Goal: Task Accomplishment & Management: Complete application form

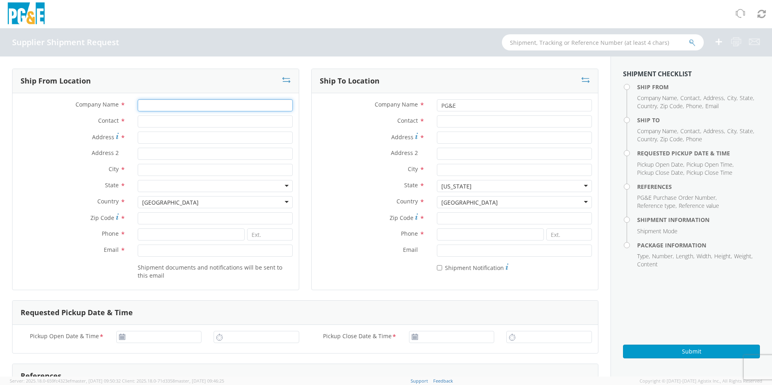
click at [201, 103] on input "Company Name *" at bounding box center [215, 105] width 155 height 12
type input "UPS Midstream Services"
type input "[STREET_ADDRESS]"
type input "Trout"
type input "71371"
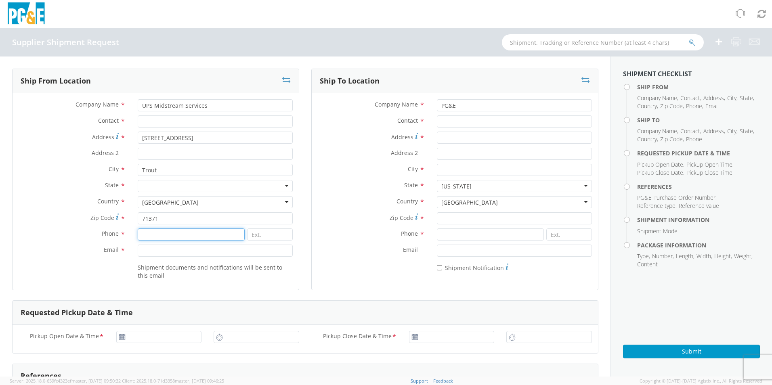
type input "3189926010"
type input "[PERSON_NAME][EMAIL_ADDRESS][PERSON_NAME][DOMAIN_NAME]"
click at [177, 238] on input "3189926010" at bounding box center [191, 234] width 107 height 12
type input "3183749286"
click at [57, 201] on label "Country *" at bounding box center [72, 201] width 119 height 10
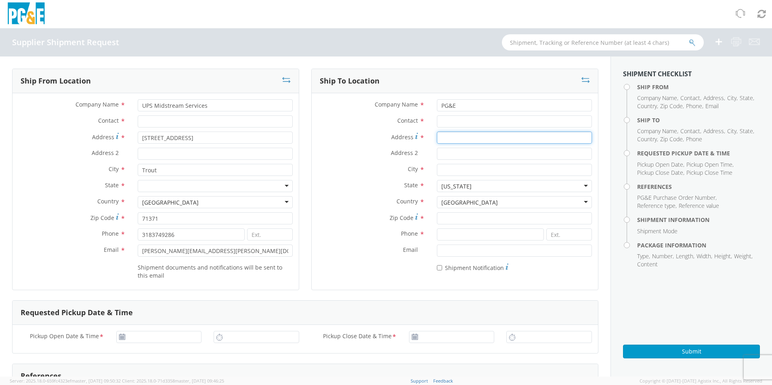
click at [447, 136] on input "Address *" at bounding box center [514, 138] width 155 height 12
click at [154, 125] on input "Contact *" at bounding box center [215, 121] width 155 height 12
type input "[PERSON_NAME]"
click at [443, 135] on input "Address *" at bounding box center [514, 138] width 155 height 12
type input "[STREET_ADDRESS]"
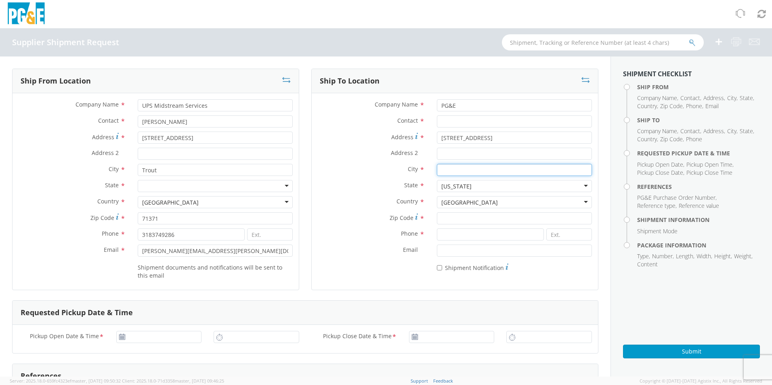
click at [446, 170] on input "City *" at bounding box center [514, 170] width 155 height 12
type input "[PERSON_NAME]"
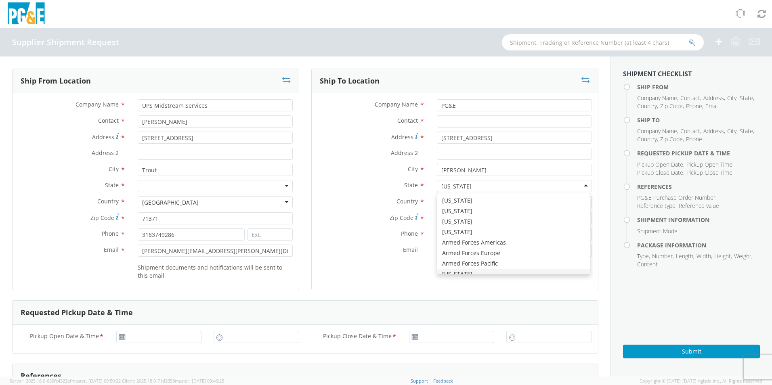
scroll to position [9, 0]
click at [322, 170] on label "City *" at bounding box center [371, 169] width 119 height 10
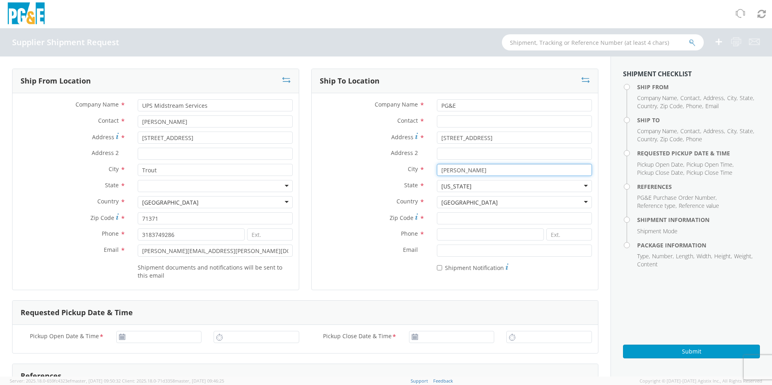
click at [437, 170] on input "[PERSON_NAME]" at bounding box center [514, 170] width 155 height 12
click at [450, 221] on input "Zip Code *" at bounding box center [514, 218] width 155 height 12
type input "92347"
click at [329, 189] on label "State *" at bounding box center [371, 185] width 119 height 10
click at [466, 232] on input at bounding box center [490, 234] width 107 height 12
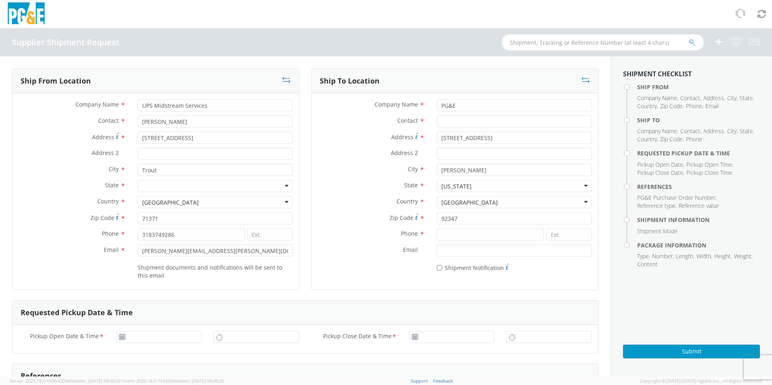
click at [356, 210] on div "Country * [GEOGRAPHIC_DATA] [GEOGRAPHIC_DATA] [GEOGRAPHIC_DATA] [GEOGRAPHIC_DAT…" at bounding box center [455, 204] width 286 height 16
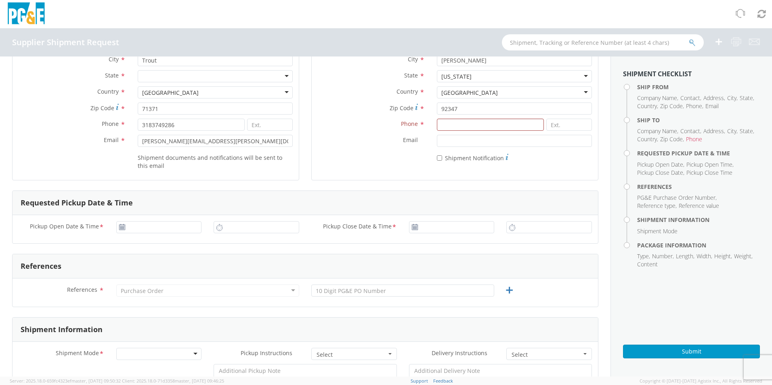
scroll to position [121, 0]
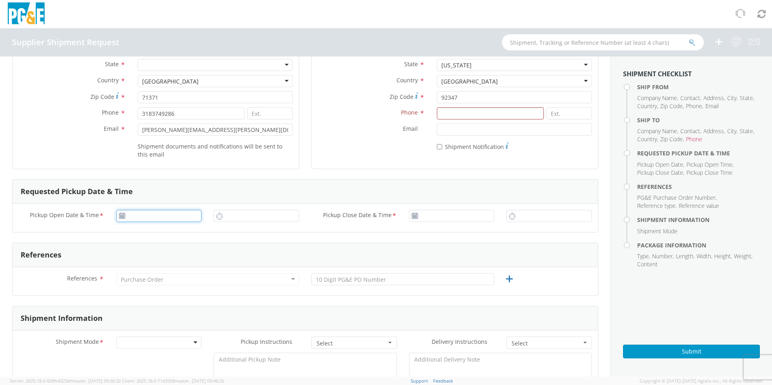
type input "[DATE]"
click at [139, 218] on input "[DATE]" at bounding box center [159, 216] width 86 height 12
click at [136, 266] on td "8" at bounding box center [140, 267] width 17 height 12
click at [239, 218] on input "10:00 AM" at bounding box center [257, 216] width 86 height 12
type input "7:00 AM"
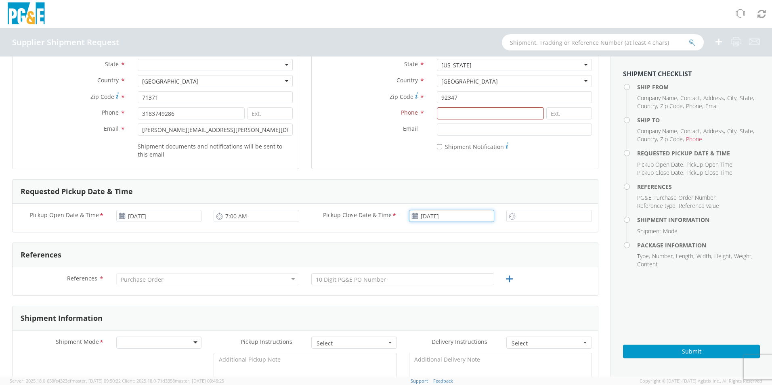
click at [446, 218] on input "[DATE]" at bounding box center [452, 216] width 86 height 12
click at [488, 268] on td "12" at bounding box center [494, 267] width 14 height 12
type input "[DATE]"
click at [513, 219] on input "10:00 AM" at bounding box center [549, 216] width 86 height 12
type input "4:00 AM"
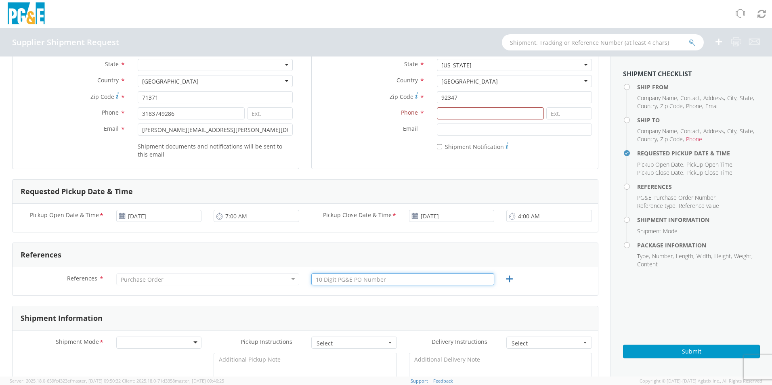
click at [344, 280] on input "text" at bounding box center [402, 279] width 183 height 12
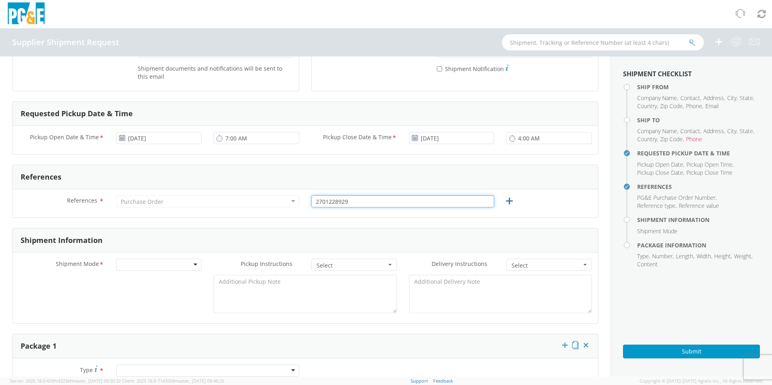
scroll to position [202, 0]
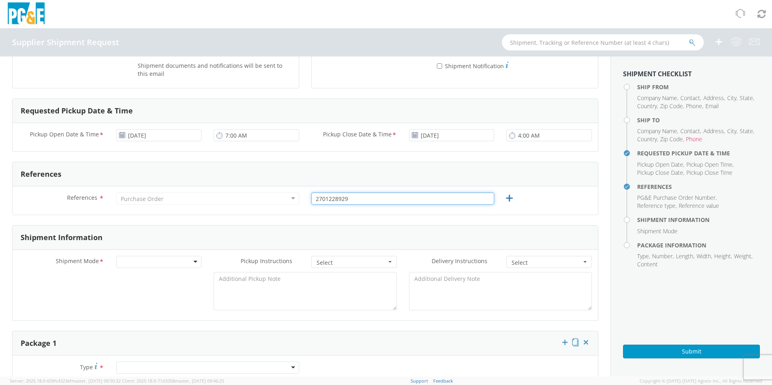
type input "2701228929"
click at [257, 201] on div "Purchase Order" at bounding box center [207, 199] width 183 height 12
click at [138, 263] on div at bounding box center [159, 262] width 86 height 12
click at [338, 261] on span "Select" at bounding box center [351, 263] width 70 height 8
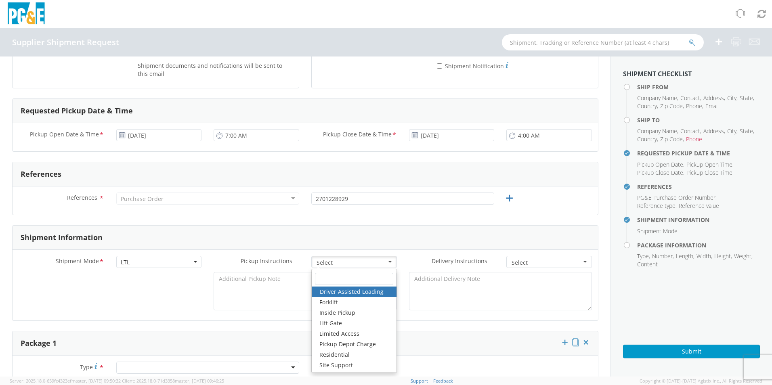
click at [221, 250] on div "Shipment Mode * LTL LTL LTL Small Package TL Pickup Instructions * Select Drive…" at bounding box center [305, 285] width 585 height 71
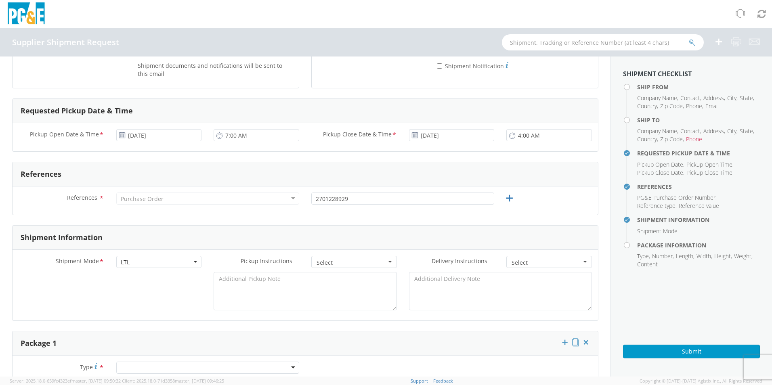
click at [390, 263] on button "Select" at bounding box center [354, 262] width 86 height 12
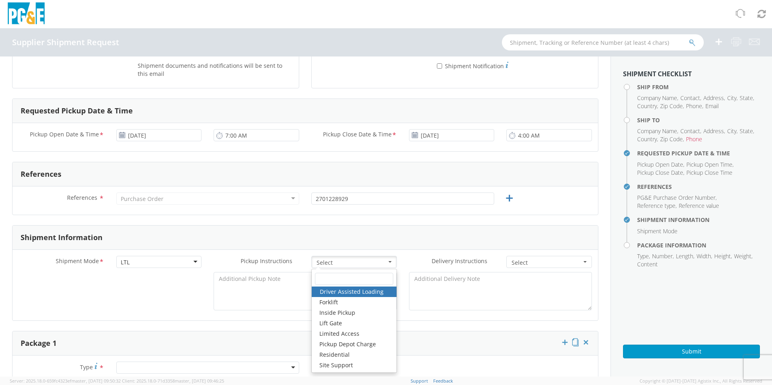
click at [390, 263] on button "Select" at bounding box center [354, 262] width 86 height 12
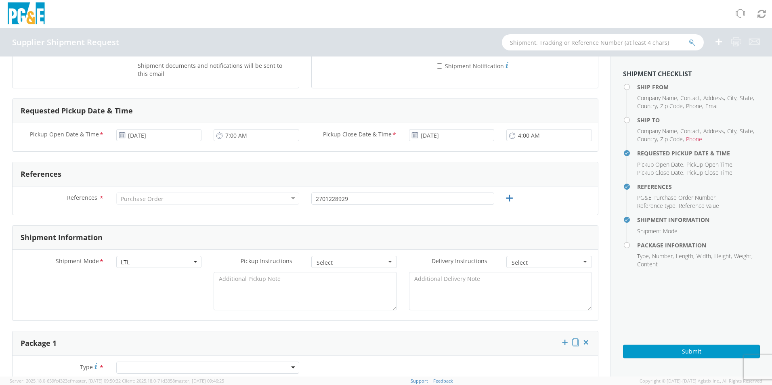
click at [559, 262] on span "Select" at bounding box center [546, 263] width 70 height 8
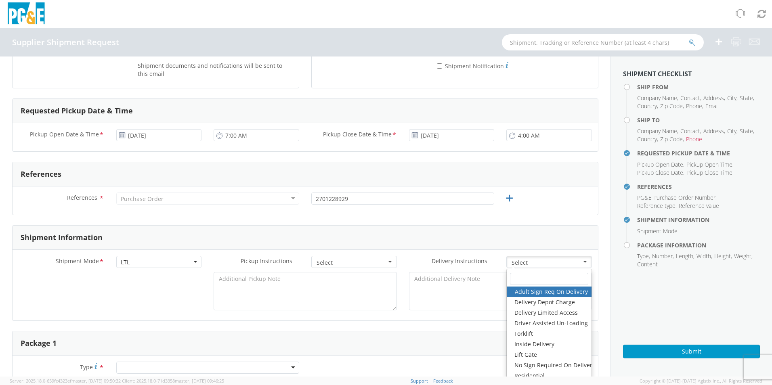
click at [559, 262] on span "Select" at bounding box center [546, 263] width 70 height 8
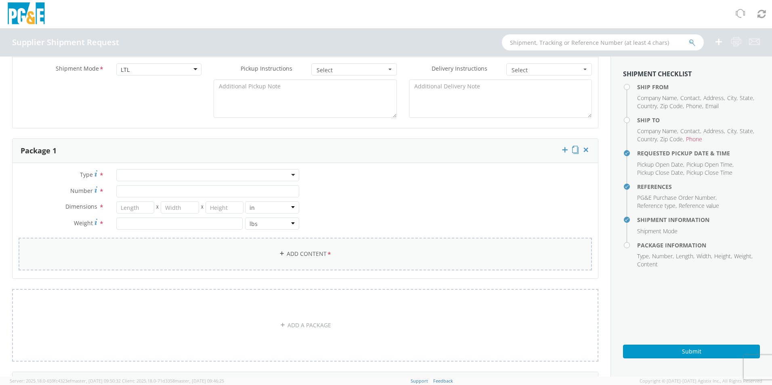
scroll to position [404, 0]
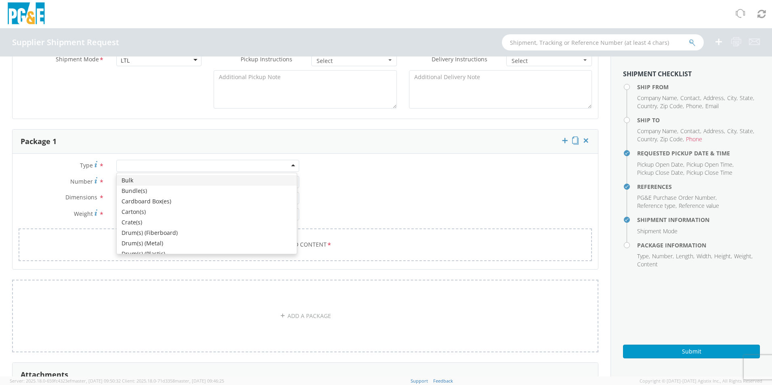
click at [138, 165] on div at bounding box center [207, 166] width 183 height 12
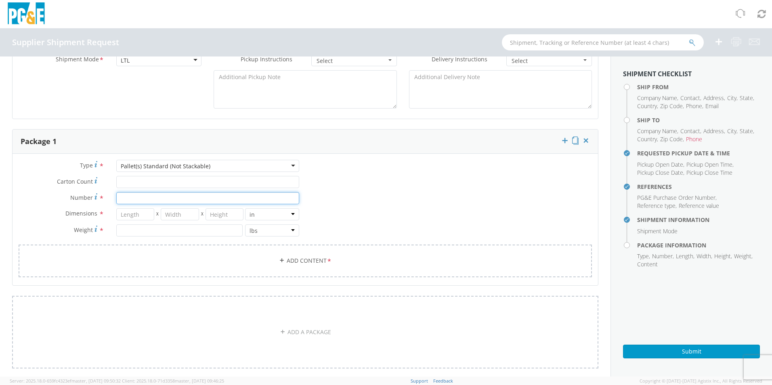
click at [131, 200] on input "Number *" at bounding box center [207, 198] width 183 height 12
click at [126, 213] on input "number" at bounding box center [135, 214] width 38 height 12
type input "42"
click at [180, 214] on input "number" at bounding box center [180, 214] width 38 height 12
type input "42"
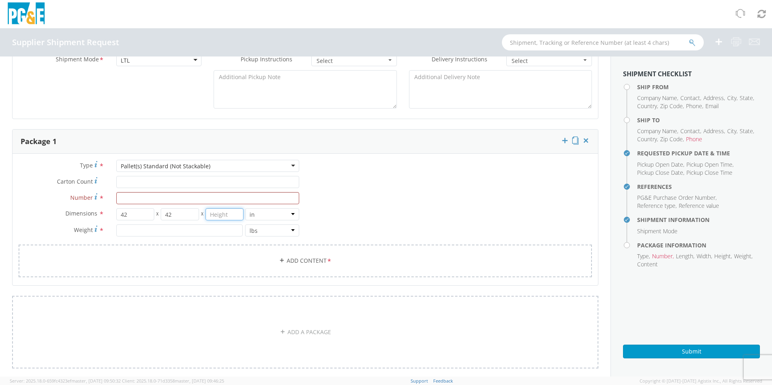
click at [222, 216] on input "number" at bounding box center [224, 214] width 38 height 12
type input "42"
click at [188, 236] on input "number" at bounding box center [179, 230] width 126 height 12
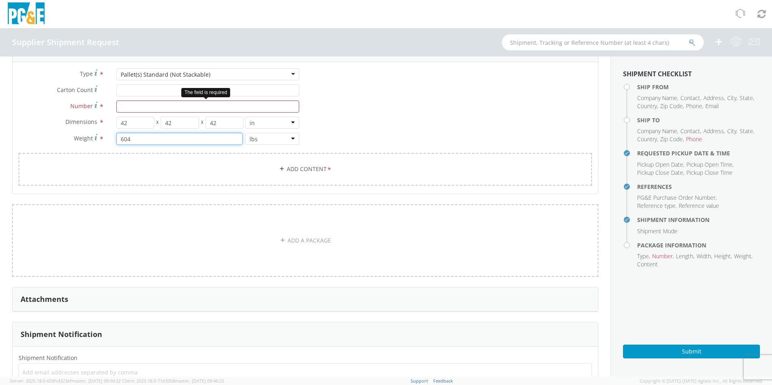
type input "604"
click at [135, 109] on input "Number *" at bounding box center [207, 107] width 183 height 12
type input "1"
click at [388, 130] on div "Type * Pallet(s) Standard (Not Stackable) Pallet(s) Standard (Not Stackable) Bu…" at bounding box center [305, 132] width 585 height 128
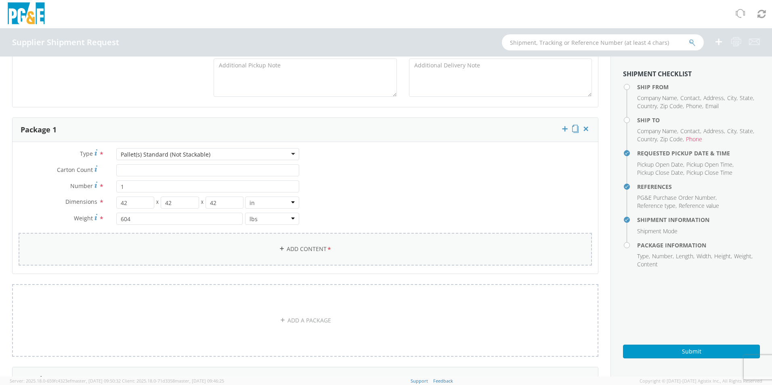
scroll to position [415, 0]
click at [122, 169] on input "Carton Count *" at bounding box center [207, 171] width 183 height 12
type input "1"
click at [294, 248] on link "Add Content *" at bounding box center [305, 250] width 573 height 33
click at [288, 251] on link "Add Content *" at bounding box center [305, 250] width 573 height 33
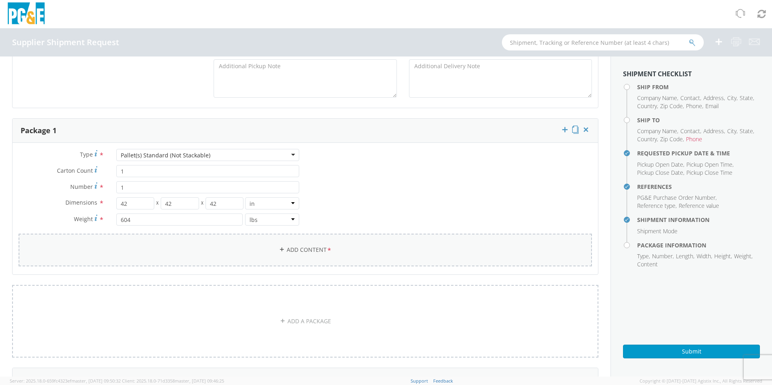
click at [279, 251] on icon at bounding box center [282, 250] width 6 height 6
click at [316, 253] on link "Add Content *" at bounding box center [305, 250] width 573 height 33
drag, startPoint x: 316, startPoint y: 253, endPoint x: 492, endPoint y: 187, distance: 187.9
click at [495, 186] on div "Type * Pallet(s) Standard (Not Stackable) Pallet(s) Standard (Not Stackable) Bu…" at bounding box center [305, 213] width 585 height 128
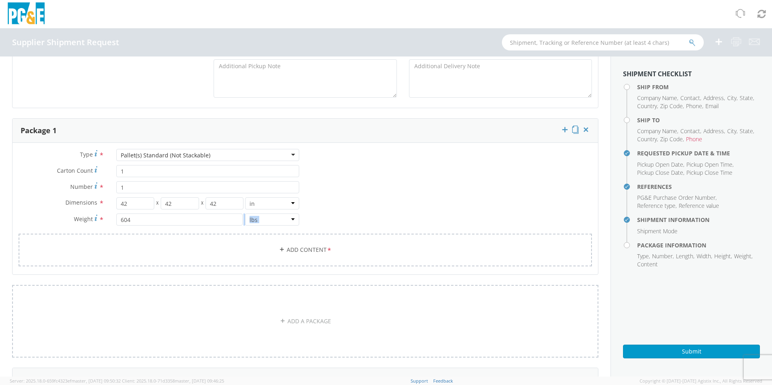
drag, startPoint x: 127, startPoint y: 250, endPoint x: 124, endPoint y: 223, distance: 27.2
click at [124, 223] on div "Type * Pallet(s) Standard (Not Stackable) Pallet(s) Standard (Not Stackable) Bu…" at bounding box center [305, 213] width 585 height 128
click at [416, 196] on div "Type * Pallet(s) Standard (Not Stackable) Pallet(s) Standard (Not Stackable) Bu…" at bounding box center [305, 213] width 585 height 128
click at [38, 164] on div "Type * Pallet(s) Standard (Not Stackable) Pallet(s) Standard (Not Stackable) Bu…" at bounding box center [159, 191] width 293 height 85
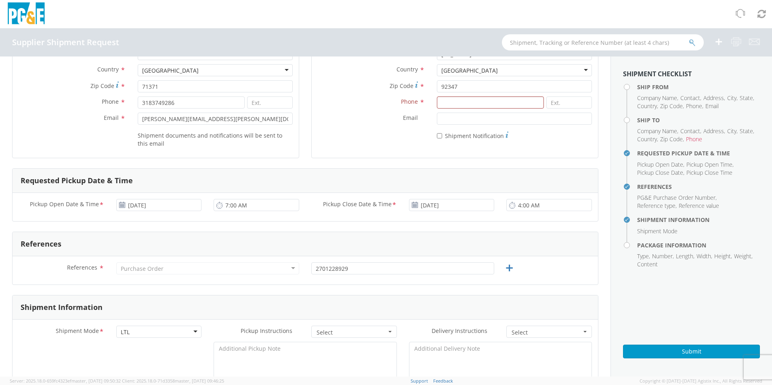
scroll to position [0, 0]
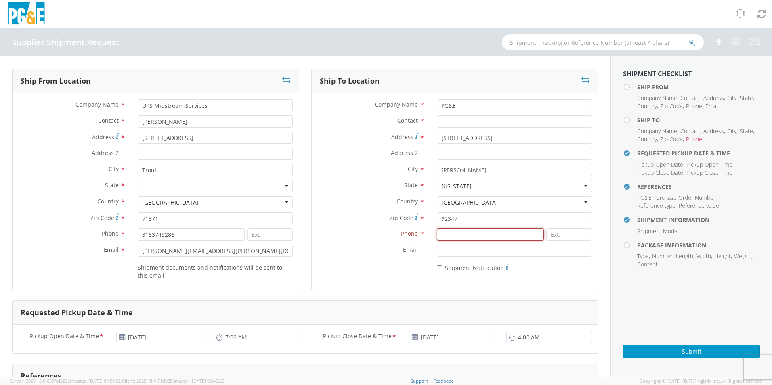
click at [449, 237] on input at bounding box center [490, 234] width 107 height 12
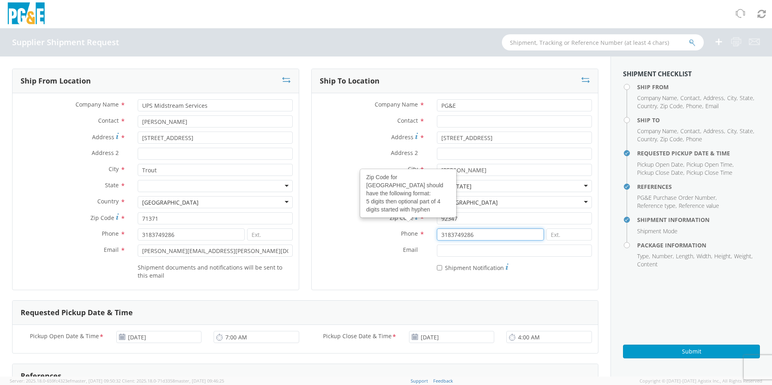
type input "3183749286"
click at [367, 251] on label "Email *" at bounding box center [371, 250] width 119 height 10
click at [437, 251] on input "Email *" at bounding box center [514, 251] width 155 height 12
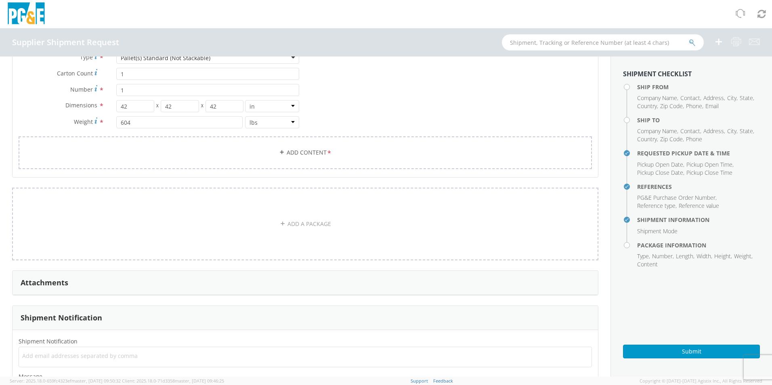
scroll to position [525, 0]
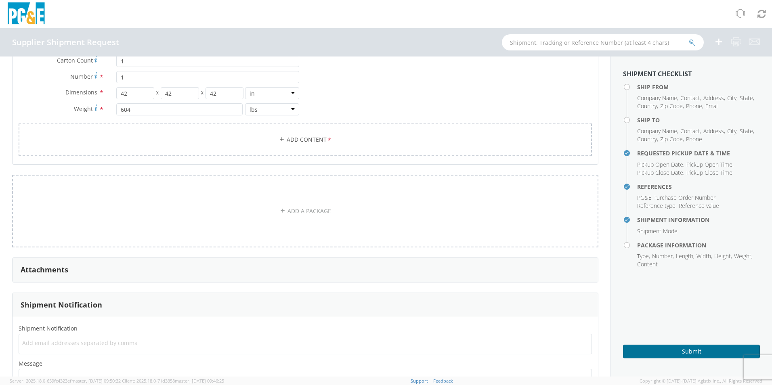
click at [695, 350] on button "Submit" at bounding box center [691, 352] width 137 height 14
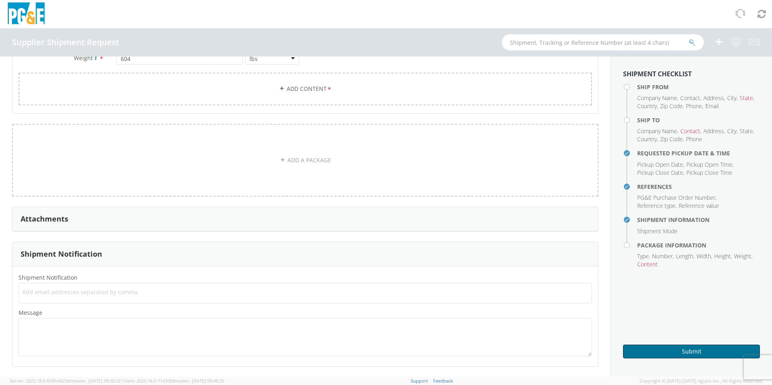
scroll to position [576, 0]
click at [82, 291] on span "Add email addresses separated by comma" at bounding box center [305, 292] width 566 height 8
type input "ala"
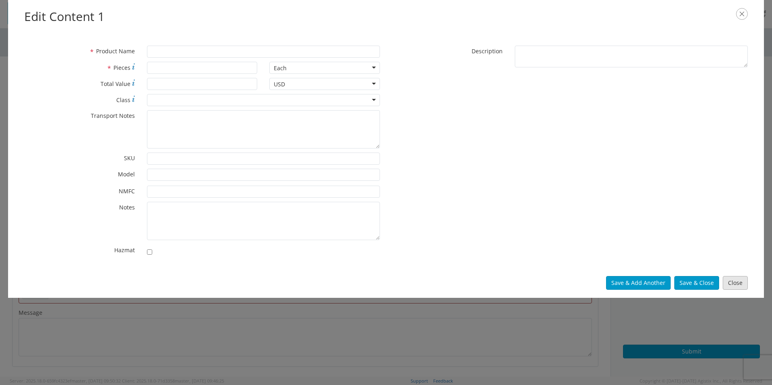
click at [734, 285] on button "Close" at bounding box center [735, 283] width 25 height 14
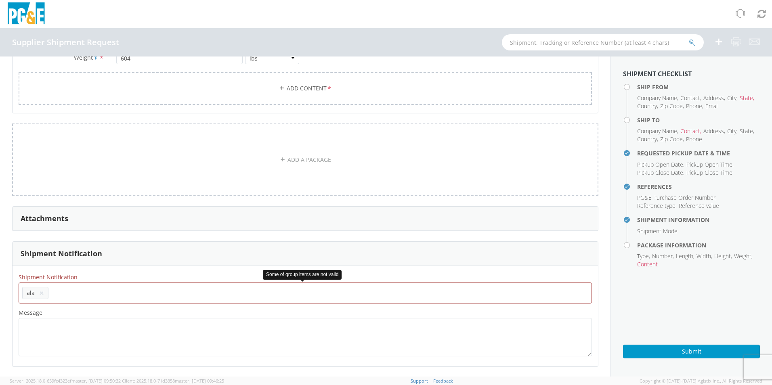
click at [67, 301] on div "Add email addresses separated by comma ala × al" at bounding box center [305, 293] width 573 height 21
click at [44, 294] on li "ala ×" at bounding box center [35, 293] width 26 height 12
click at [39, 294] on button "×" at bounding box center [41, 293] width 5 height 10
type input "[PERSON_NAME][EMAIL_ADDRESS][PERSON_NAME][DOMAIN_NAME]"
click at [543, 239] on div "Attachments" at bounding box center [305, 223] width 598 height 35
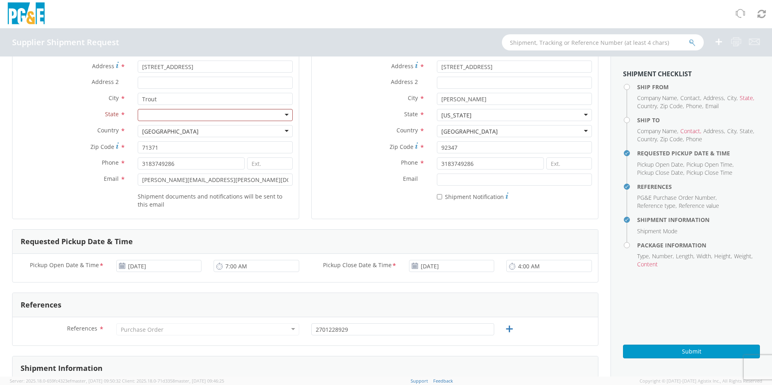
scroll to position [51, 0]
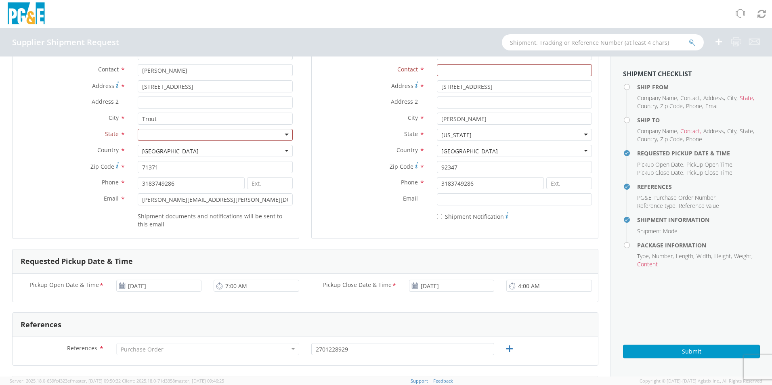
click at [260, 136] on div at bounding box center [215, 135] width 155 height 12
click at [67, 139] on div "State * [US_STATE] [US_STATE] [US_STATE] [US_STATE] [US_STATE] [US_STATE] Armed…" at bounding box center [156, 135] width 286 height 12
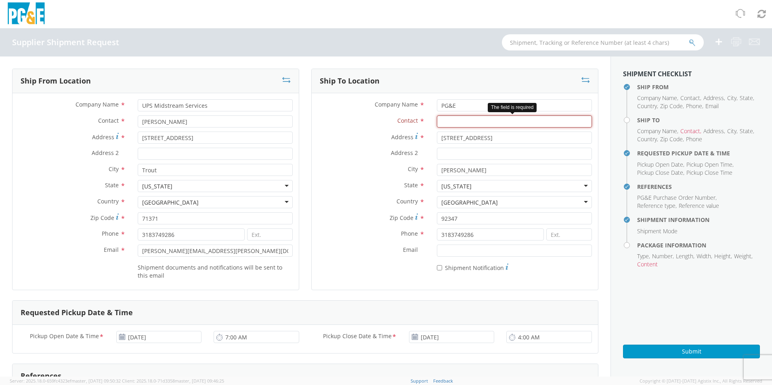
click at [444, 121] on input "Contact *" at bounding box center [514, 121] width 155 height 12
click at [462, 121] on input "Contact *" at bounding box center [514, 121] width 155 height 12
click at [452, 124] on input "Contact *" at bounding box center [514, 121] width 155 height 12
type input "k"
type input "[PERSON_NAME]"
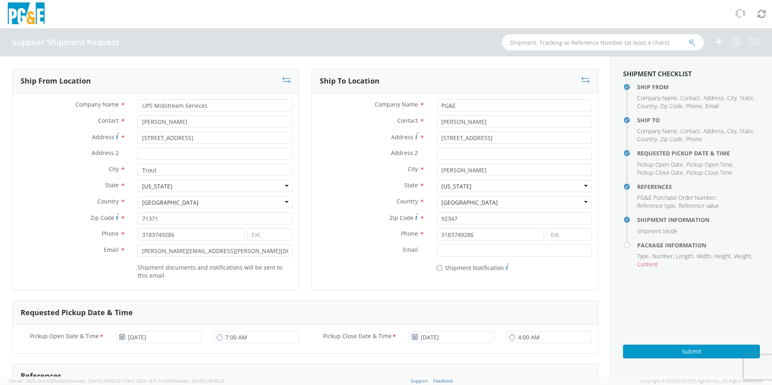
click at [342, 212] on label "Zip Code *" at bounding box center [371, 217] width 119 height 11
click at [437, 212] on input "92347" at bounding box center [514, 218] width 155 height 12
click at [218, 139] on input "[STREET_ADDRESS]" at bounding box center [215, 138] width 155 height 12
drag, startPoint x: 46, startPoint y: 153, endPoint x: 52, endPoint y: 156, distance: 6.7
click at [47, 153] on label "Address 2 *" at bounding box center [72, 153] width 119 height 10
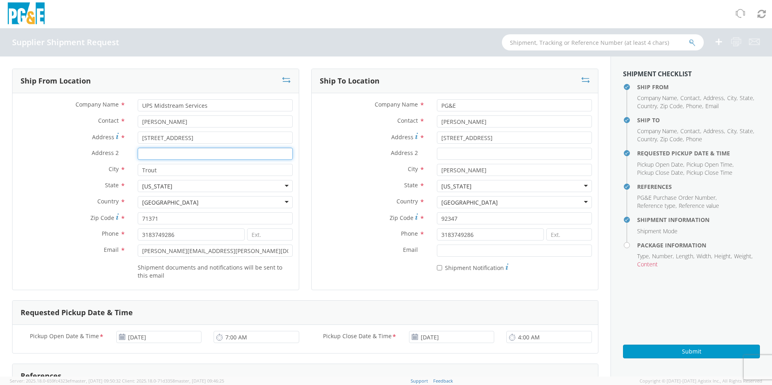
click at [138, 153] on input "Address 2 *" at bounding box center [215, 154] width 155 height 12
click at [190, 174] on input "Trout" at bounding box center [215, 170] width 155 height 12
click at [359, 209] on div "Country * [GEOGRAPHIC_DATA] [GEOGRAPHIC_DATA] [GEOGRAPHIC_DATA] [GEOGRAPHIC_DAT…" at bounding box center [455, 204] width 286 height 16
click at [711, 354] on button "Submit" at bounding box center [691, 352] width 137 height 14
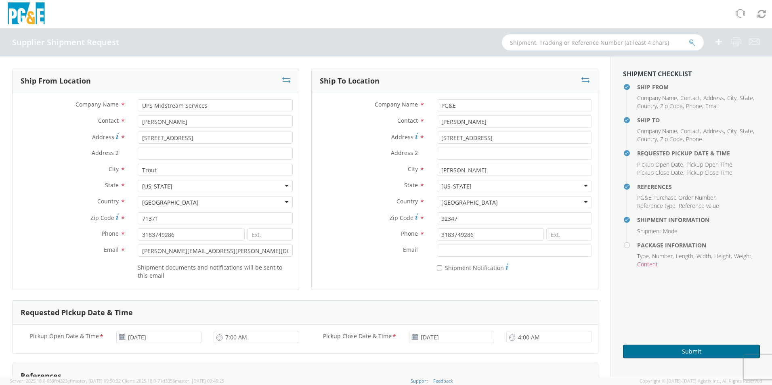
scroll to position [202, 0]
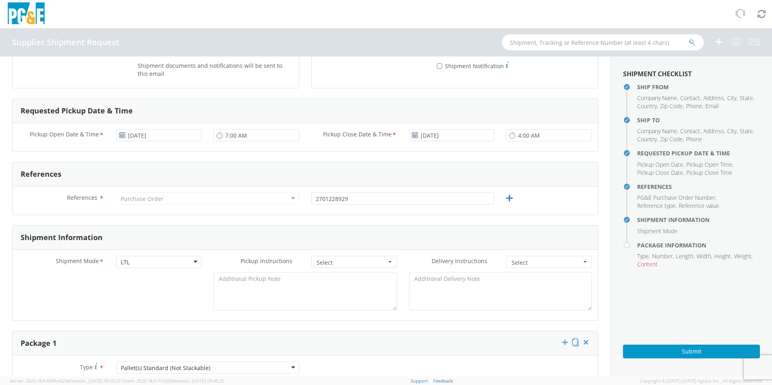
click at [285, 198] on div "Purchase Order" at bounding box center [207, 199] width 183 height 12
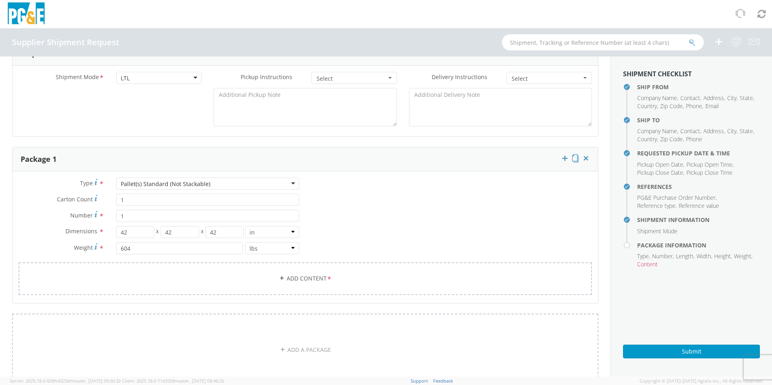
scroll to position [404, 0]
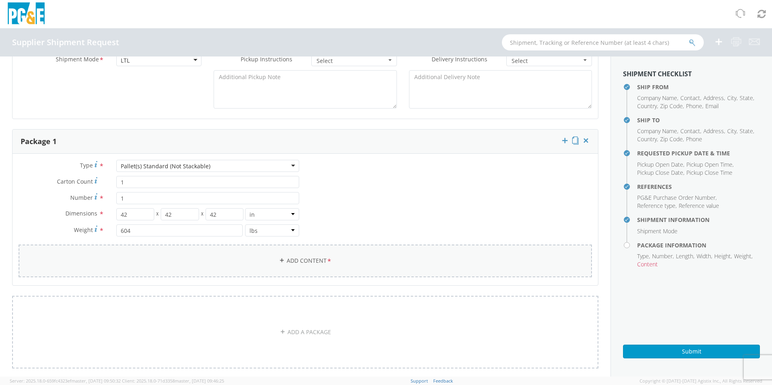
click at [300, 258] on link "Add Content *" at bounding box center [305, 261] width 573 height 33
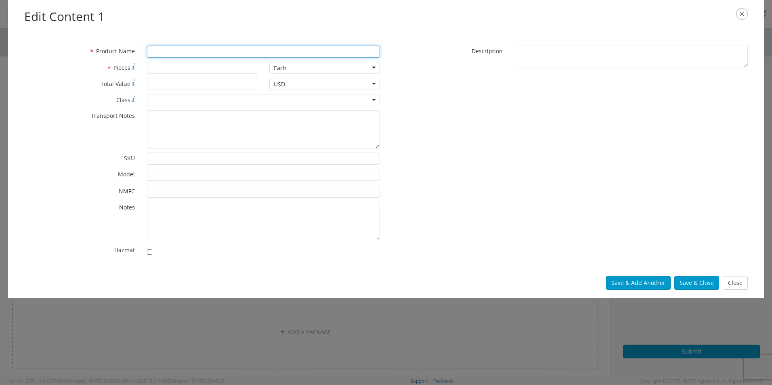
click at [168, 54] on input "* Product Name" at bounding box center [263, 52] width 233 height 12
type input "GMW oil pump"
click at [183, 71] on input "* Pieces" at bounding box center [202, 68] width 111 height 12
type input "1"
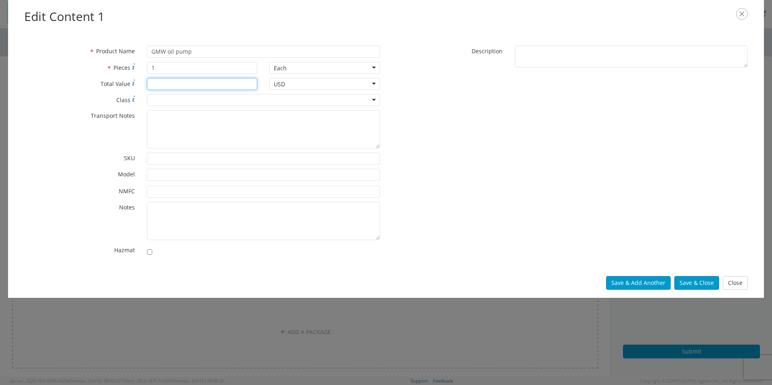
click at [170, 81] on input "* Total Value" at bounding box center [202, 84] width 111 height 12
click at [163, 99] on div at bounding box center [263, 100] width 233 height 12
click at [697, 285] on button "Save & Close" at bounding box center [696, 283] width 45 height 14
click at [695, 283] on button "Save & Close" at bounding box center [696, 283] width 45 height 14
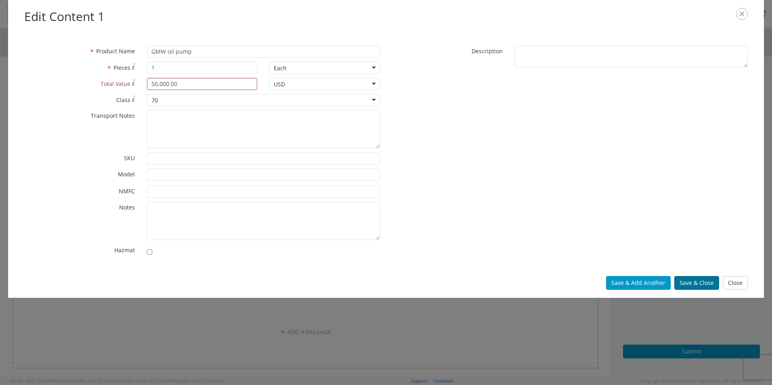
click at [695, 283] on button "Save & Close" at bounding box center [696, 283] width 45 height 14
click at [158, 84] on input "50,000.00" at bounding box center [202, 84] width 111 height 12
type input "50000.00"
click at [705, 286] on button "Save & Close" at bounding box center [696, 283] width 45 height 14
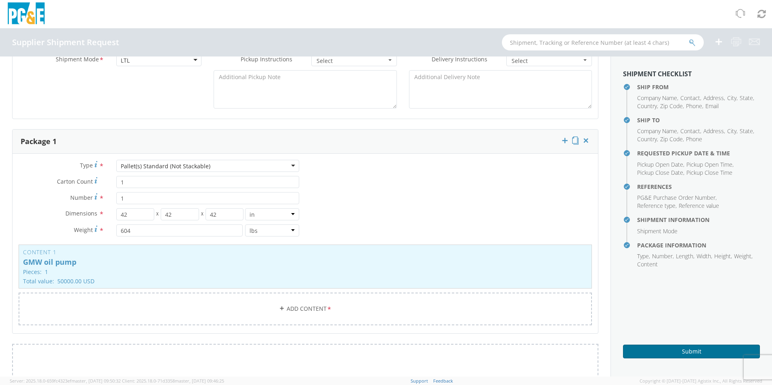
click at [686, 353] on button "Submit" at bounding box center [691, 352] width 137 height 14
